Goal: Information Seeking & Learning: Learn about a topic

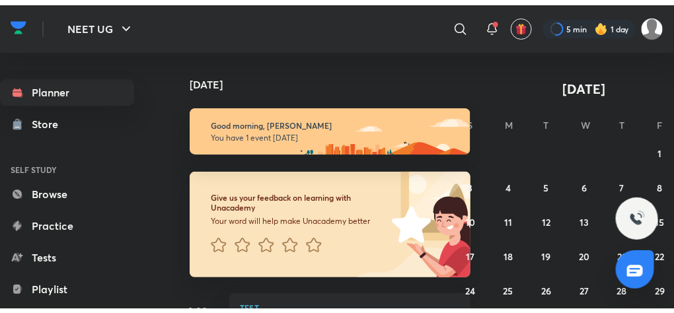
scroll to position [67, 0]
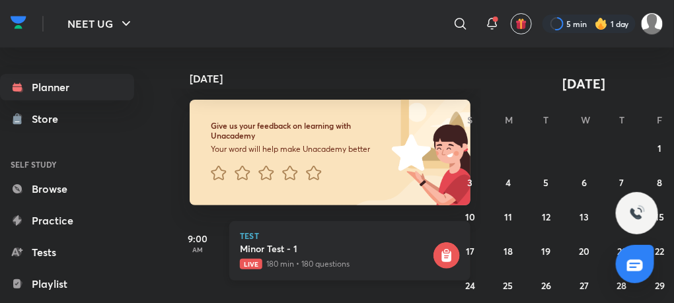
click at [262, 251] on h5 "Minor Test - 1" at bounding box center [335, 248] width 191 height 13
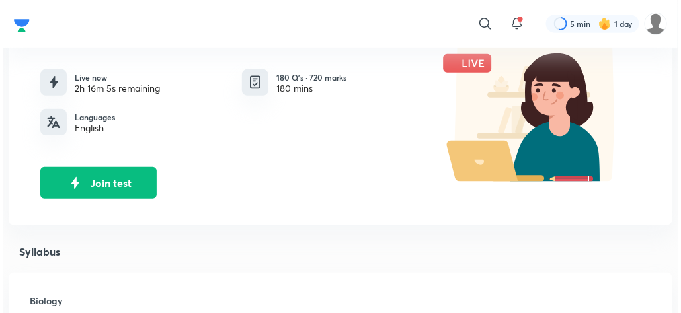
scroll to position [130, 0]
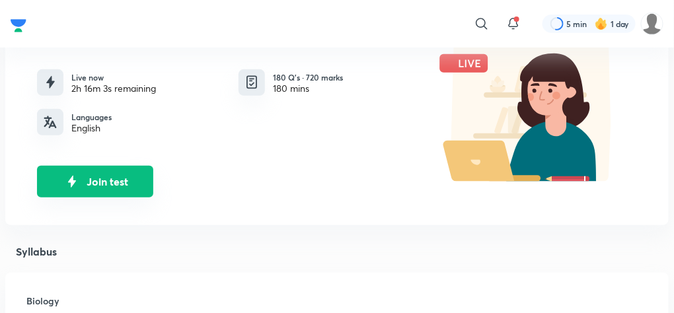
click at [99, 180] on button "Join test" at bounding box center [95, 182] width 116 height 32
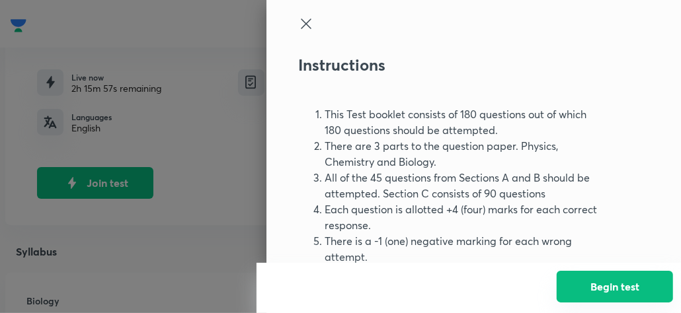
click at [610, 283] on button "Begin test" at bounding box center [614, 287] width 116 height 32
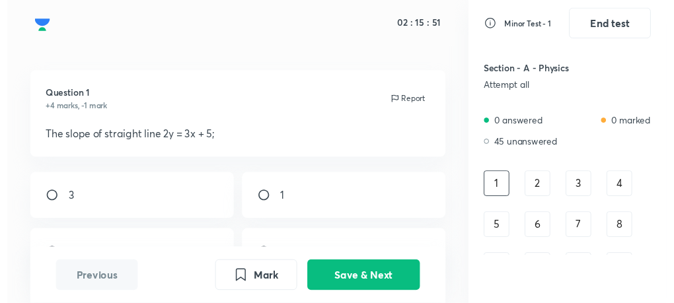
scroll to position [0, 0]
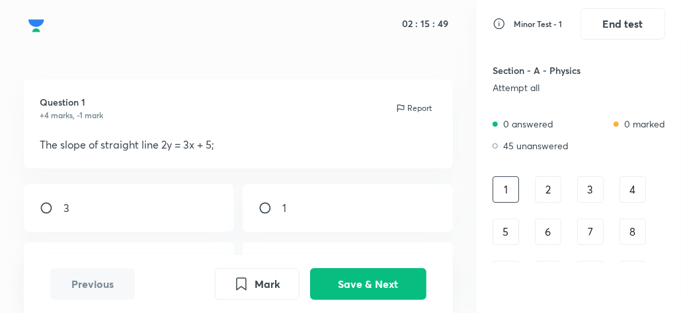
click at [554, 186] on div "2" at bounding box center [548, 189] width 26 height 26
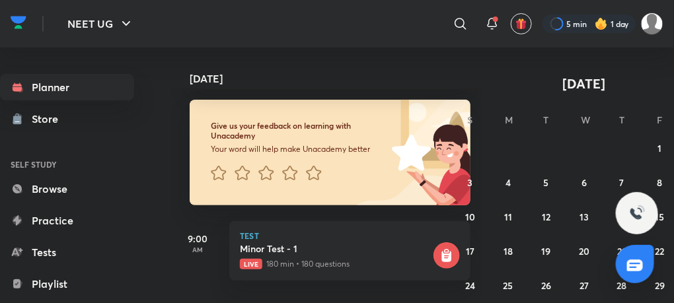
scroll to position [80, 0]
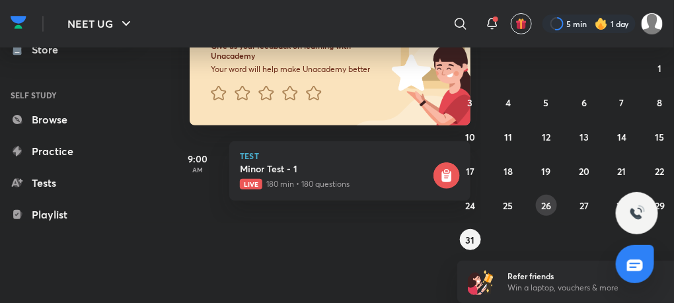
click at [553, 207] on button "26" at bounding box center [546, 205] width 21 height 21
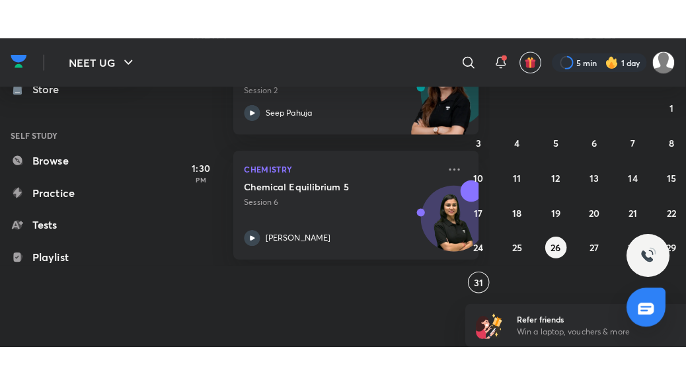
scroll to position [0, 0]
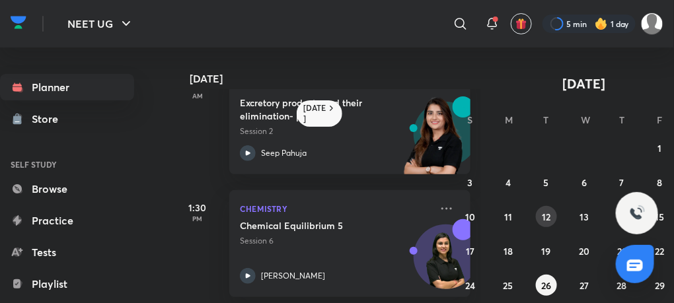
click at [536, 219] on div "27 28 29 30 31 1 2 3 4 5 6 7 8 9 10 11 12 13 14 15 16 17 18 19 20 21 22 23 24 2…" at bounding box center [584, 233] width 254 height 193
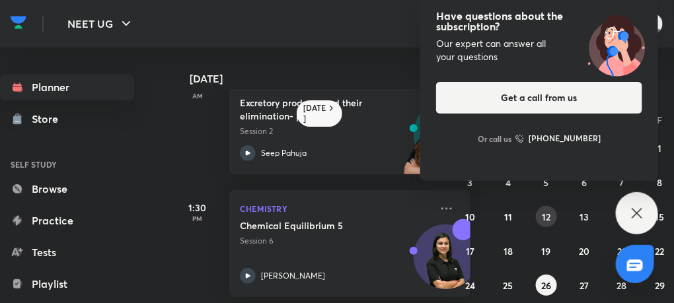
click at [547, 213] on abbr "12" at bounding box center [546, 217] width 9 height 13
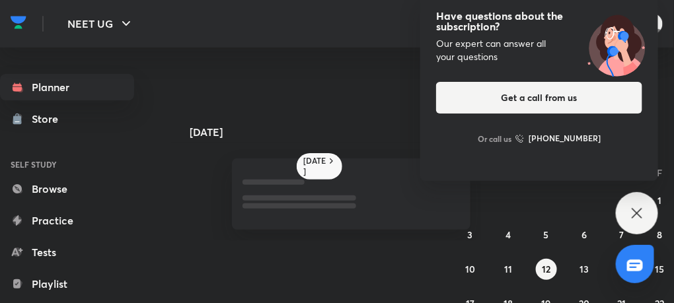
click at [629, 217] on icon at bounding box center [637, 213] width 16 height 16
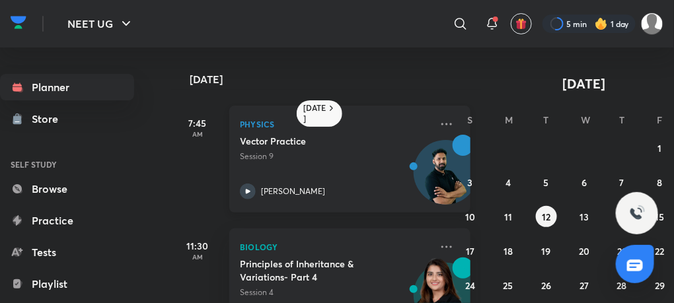
click at [242, 184] on div at bounding box center [248, 192] width 16 height 16
